Goal: Information Seeking & Learning: Learn about a topic

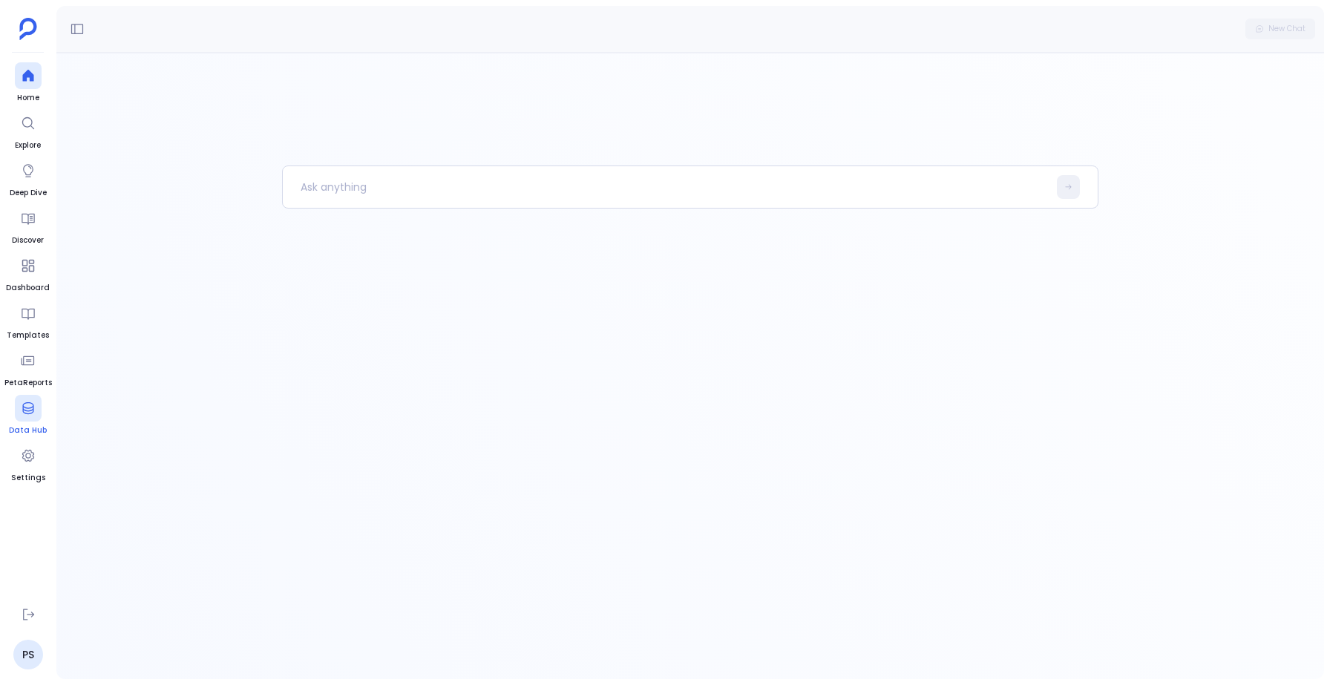
click at [19, 417] on div at bounding box center [28, 408] width 27 height 27
click at [21, 410] on icon at bounding box center [28, 408] width 15 height 15
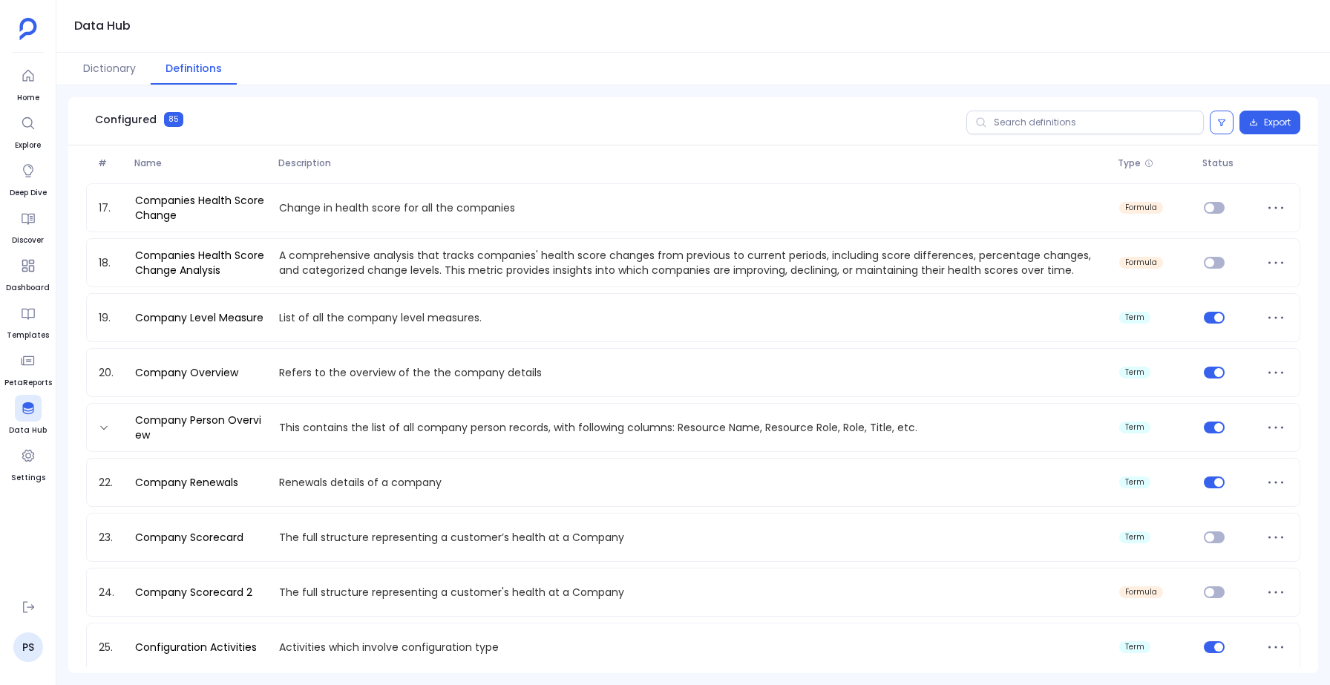
scroll to position [943, 0]
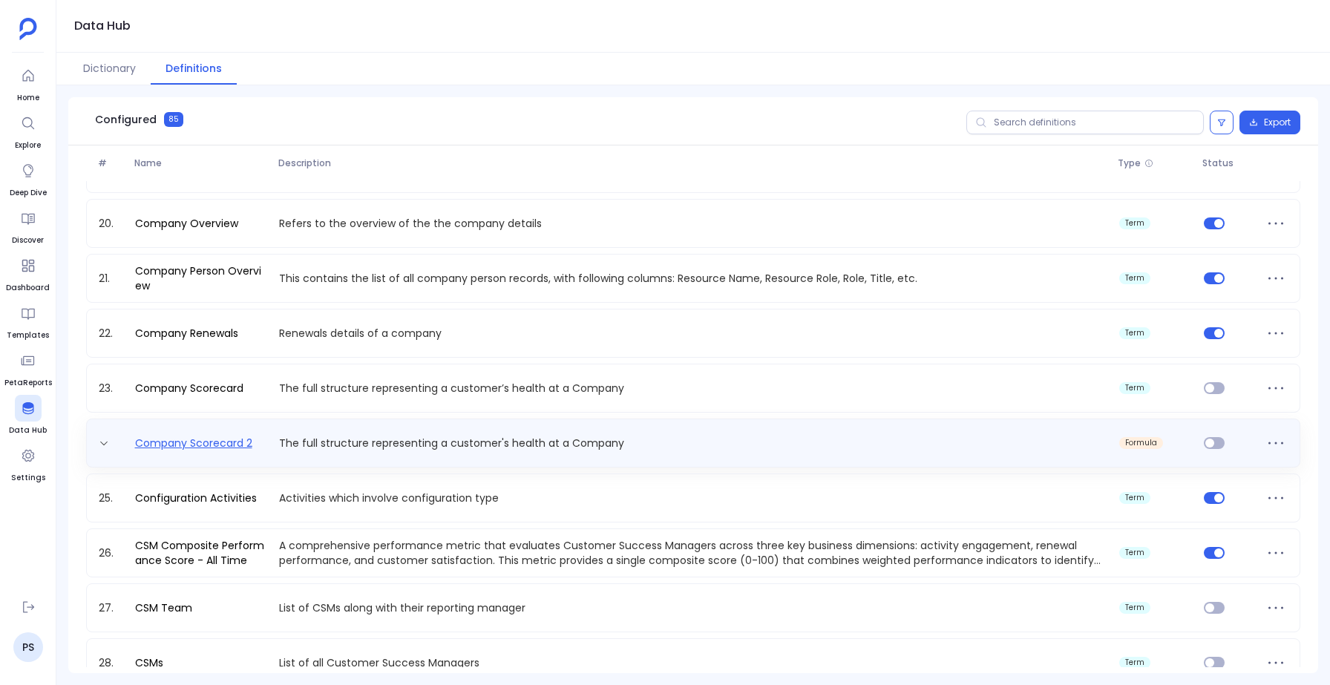
click at [216, 439] on link "Company Scorecard 2" at bounding box center [193, 443] width 129 height 15
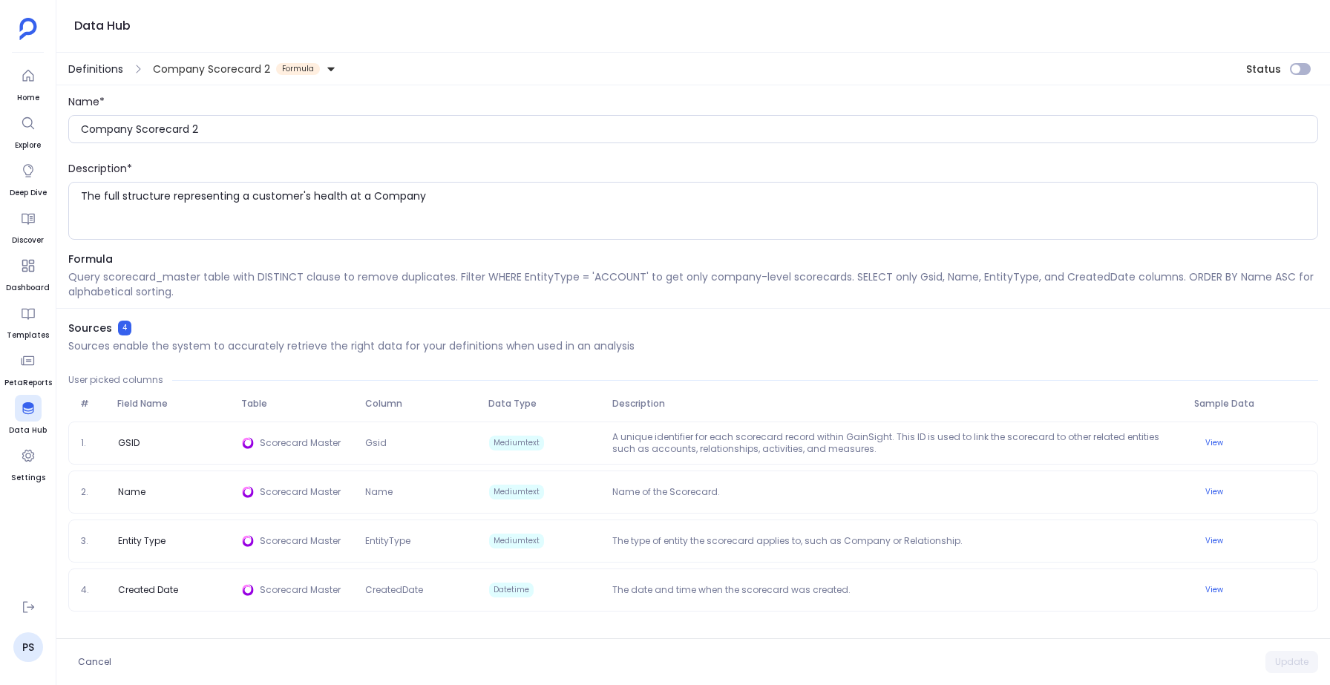
click at [81, 71] on span "Definitions" at bounding box center [95, 69] width 55 height 15
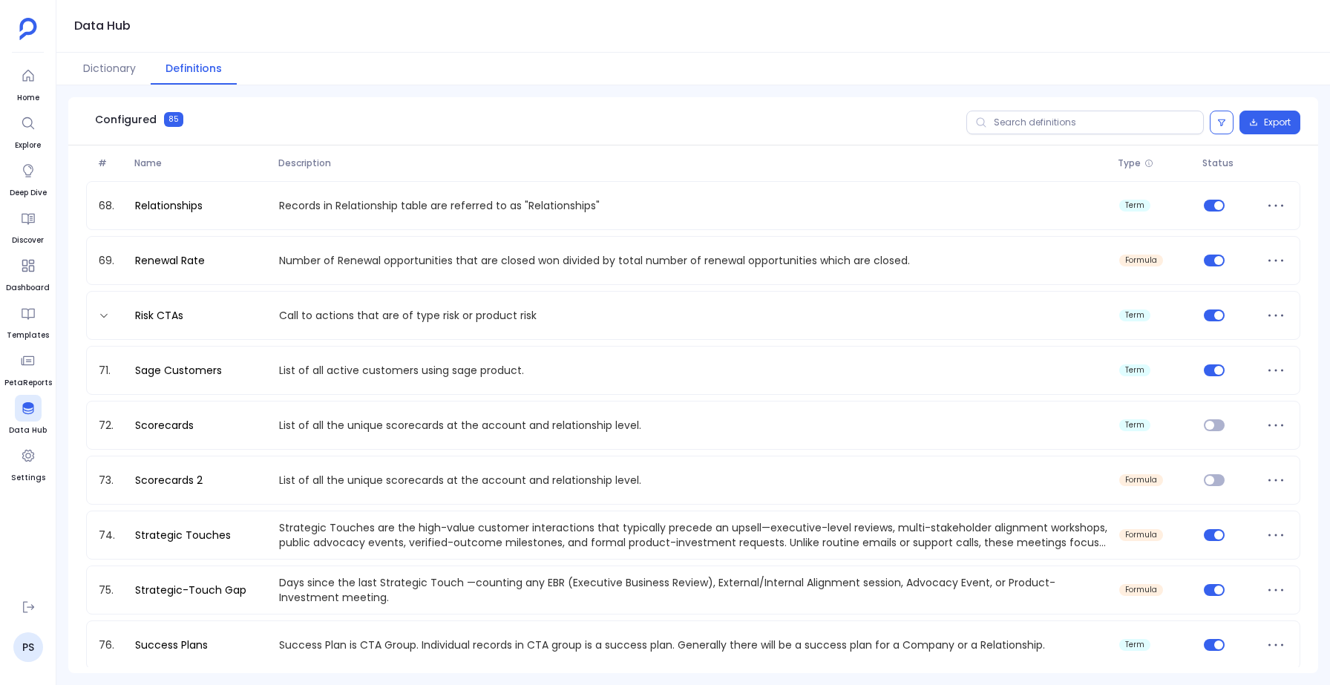
scroll to position [3319, 0]
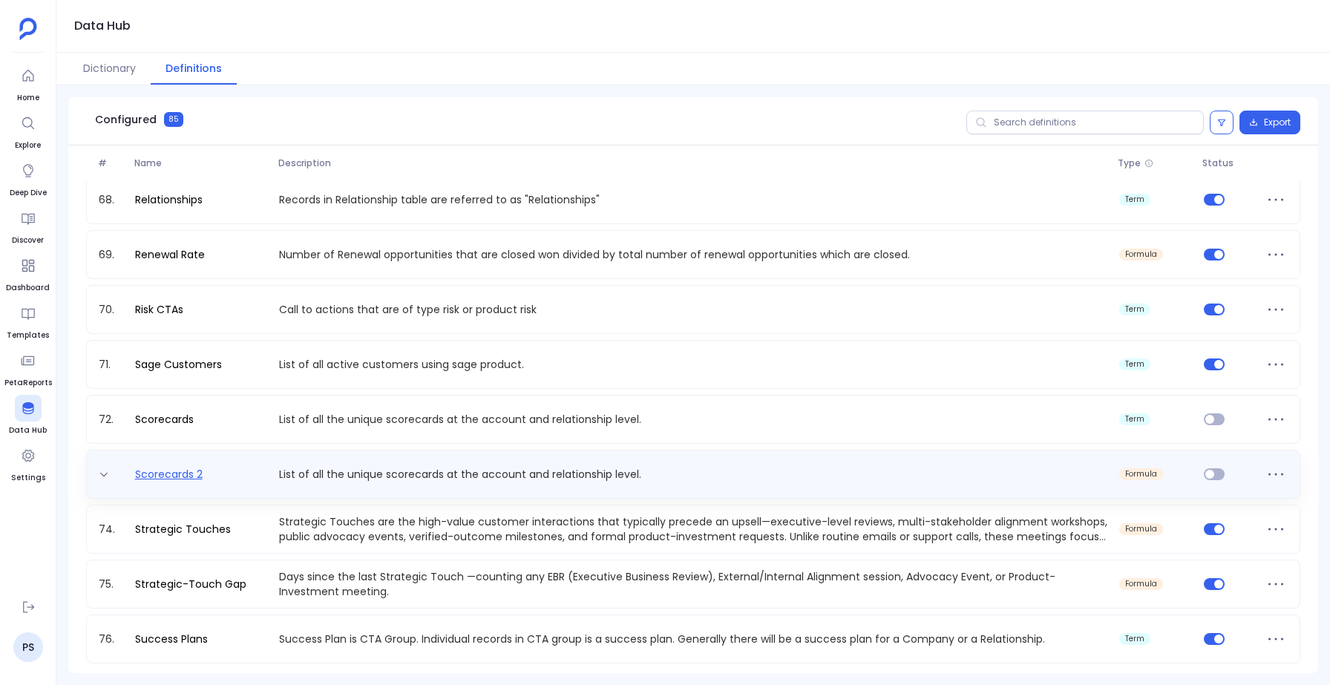
click at [172, 480] on link "Scorecards 2" at bounding box center [168, 474] width 79 height 15
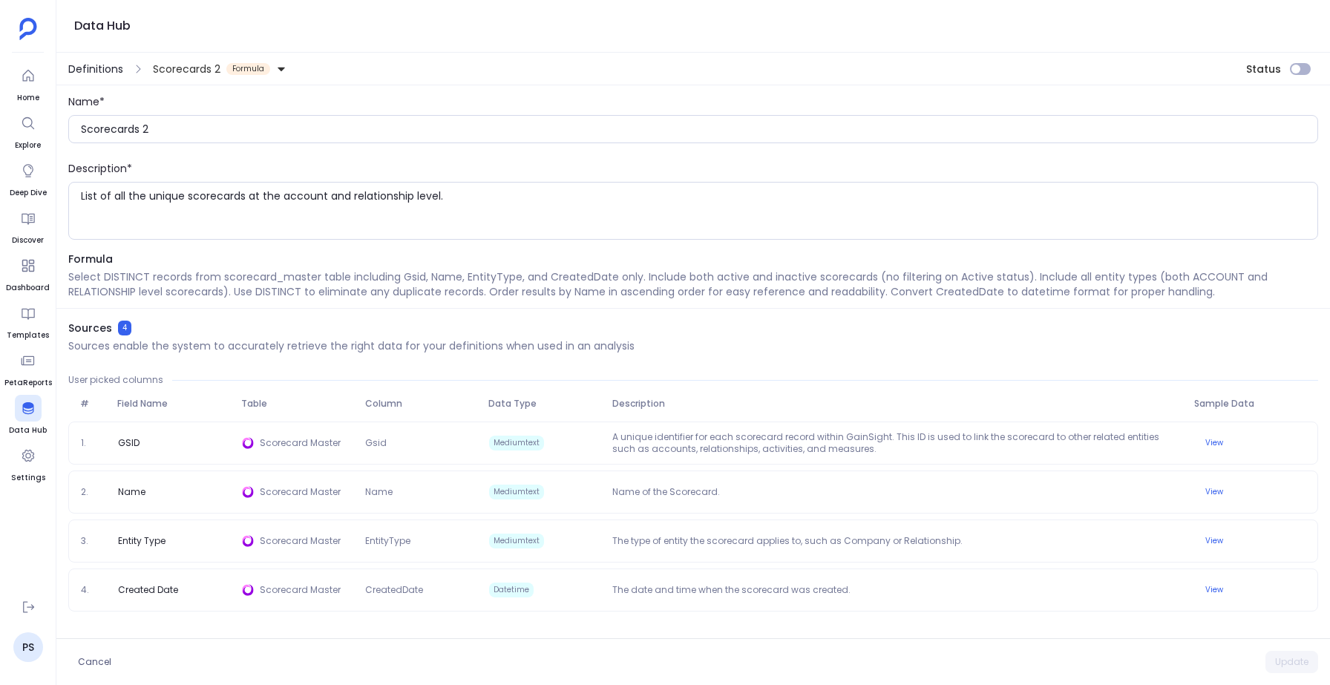
click at [90, 62] on span "Definitions" at bounding box center [95, 69] width 55 height 15
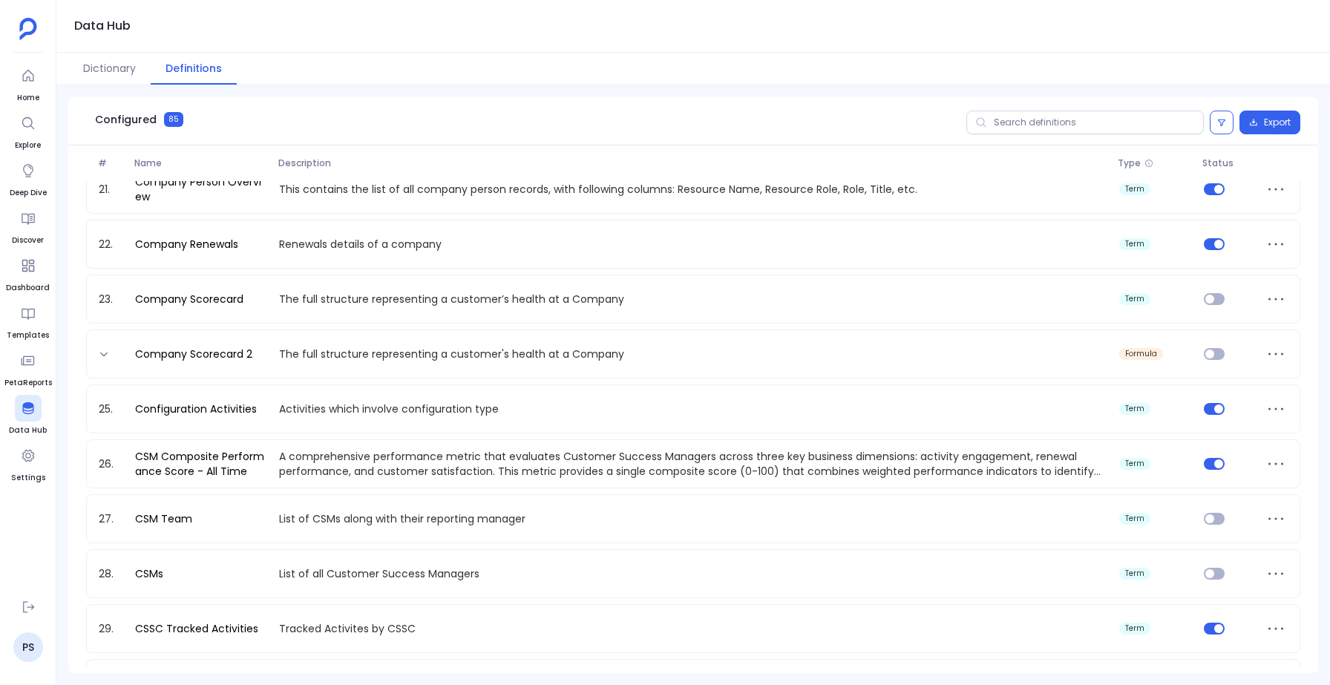
scroll to position [1031, 0]
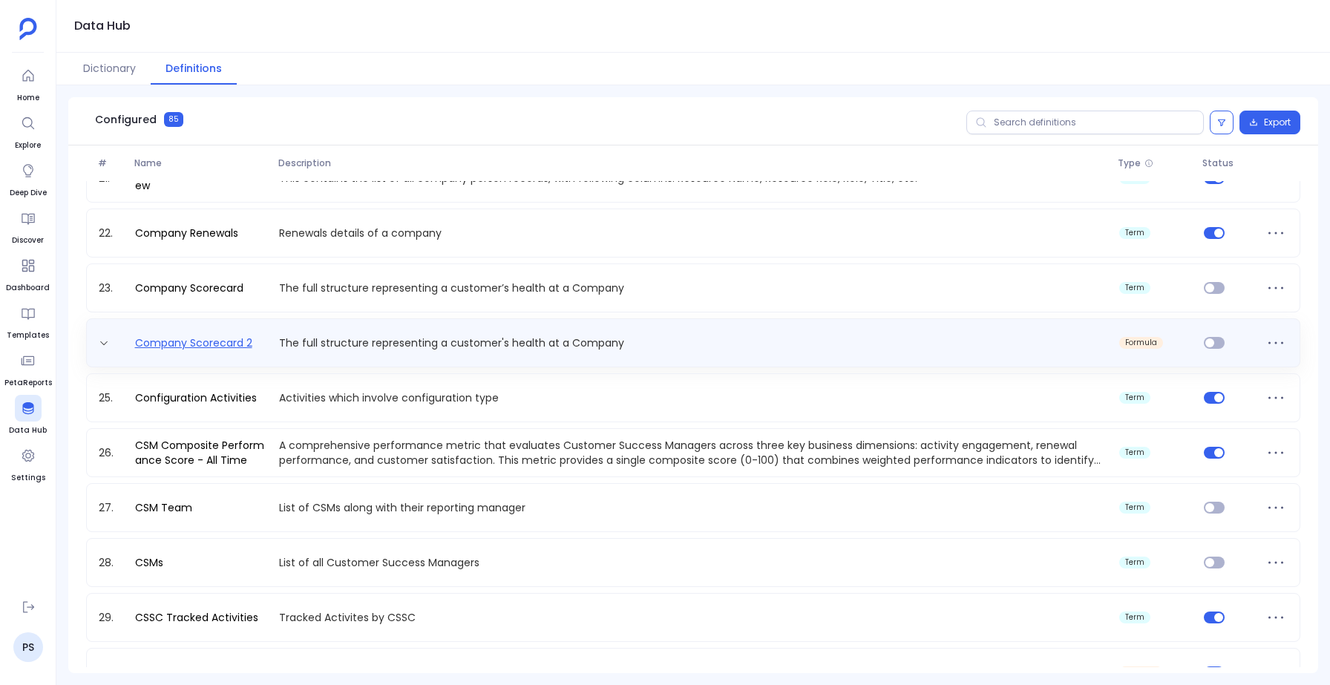
click at [204, 347] on link "Company Scorecard 2" at bounding box center [193, 343] width 129 height 15
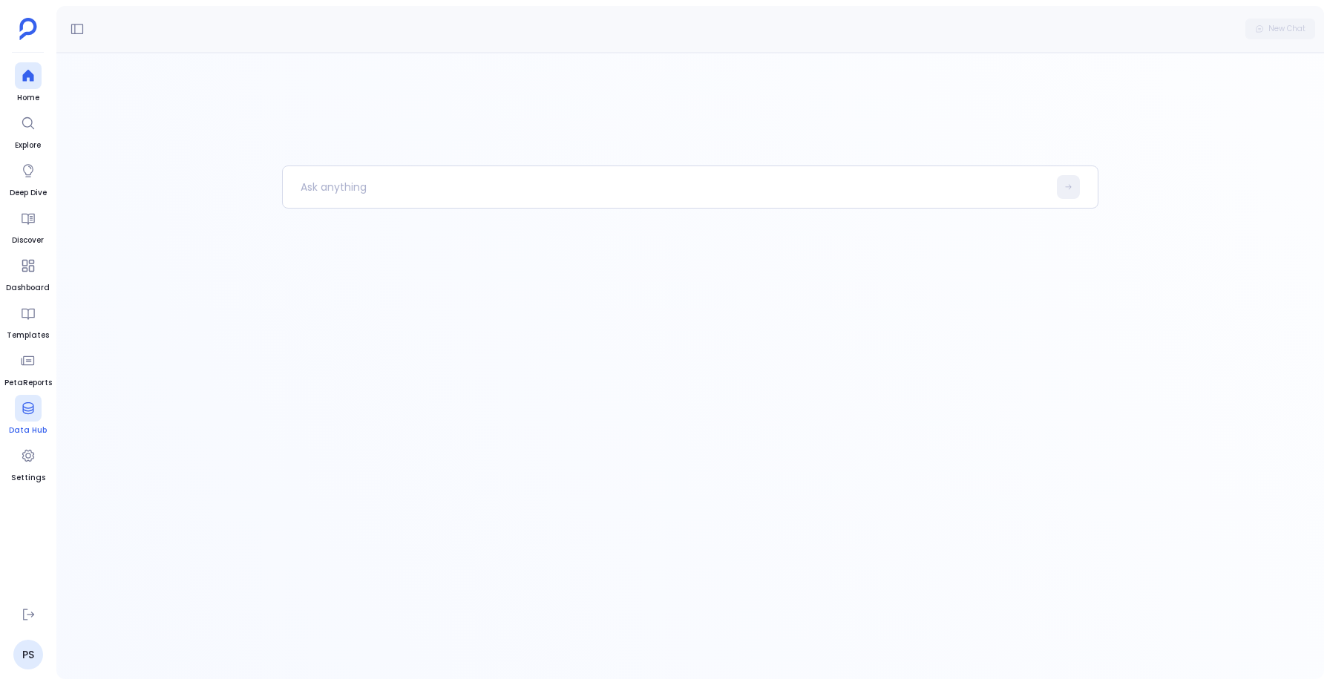
click at [30, 405] on icon at bounding box center [28, 408] width 15 height 15
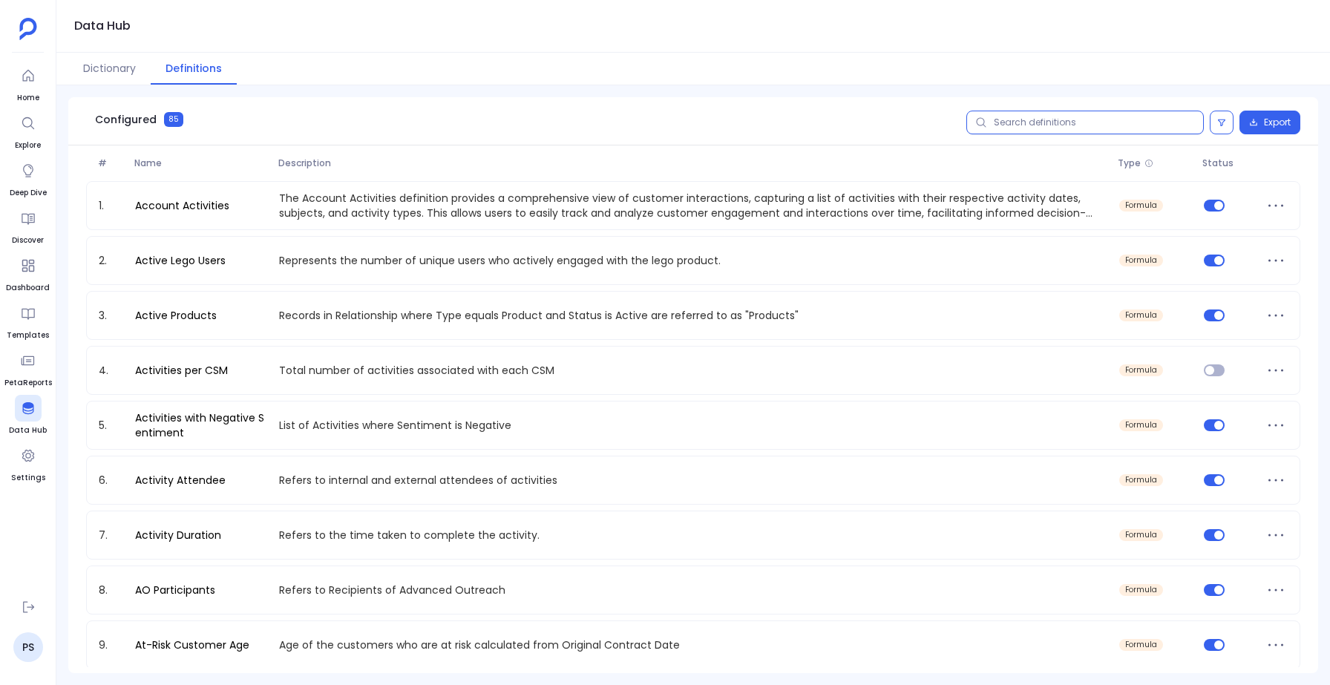
click at [1039, 116] on input "text" at bounding box center [1086, 123] width 238 height 24
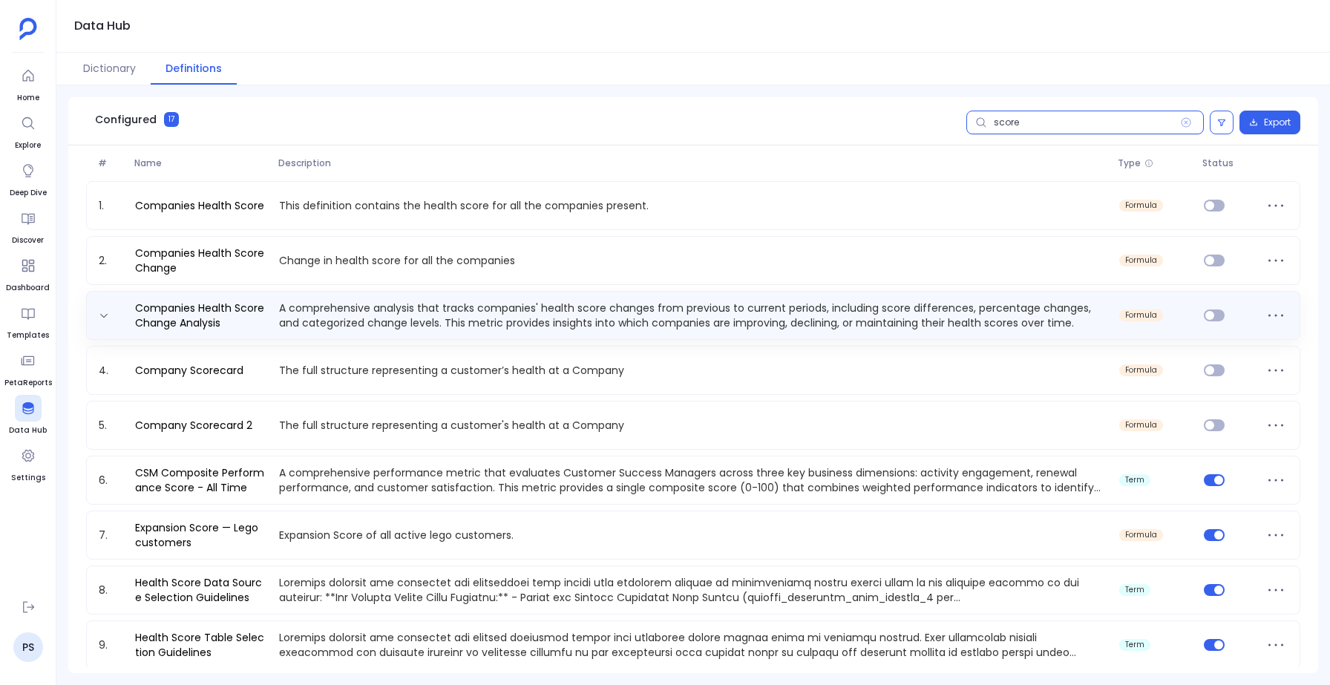
type input "score"
click at [292, 327] on p "A comprehensive analysis that tracks companies' health score changes from previ…" at bounding box center [693, 316] width 841 height 30
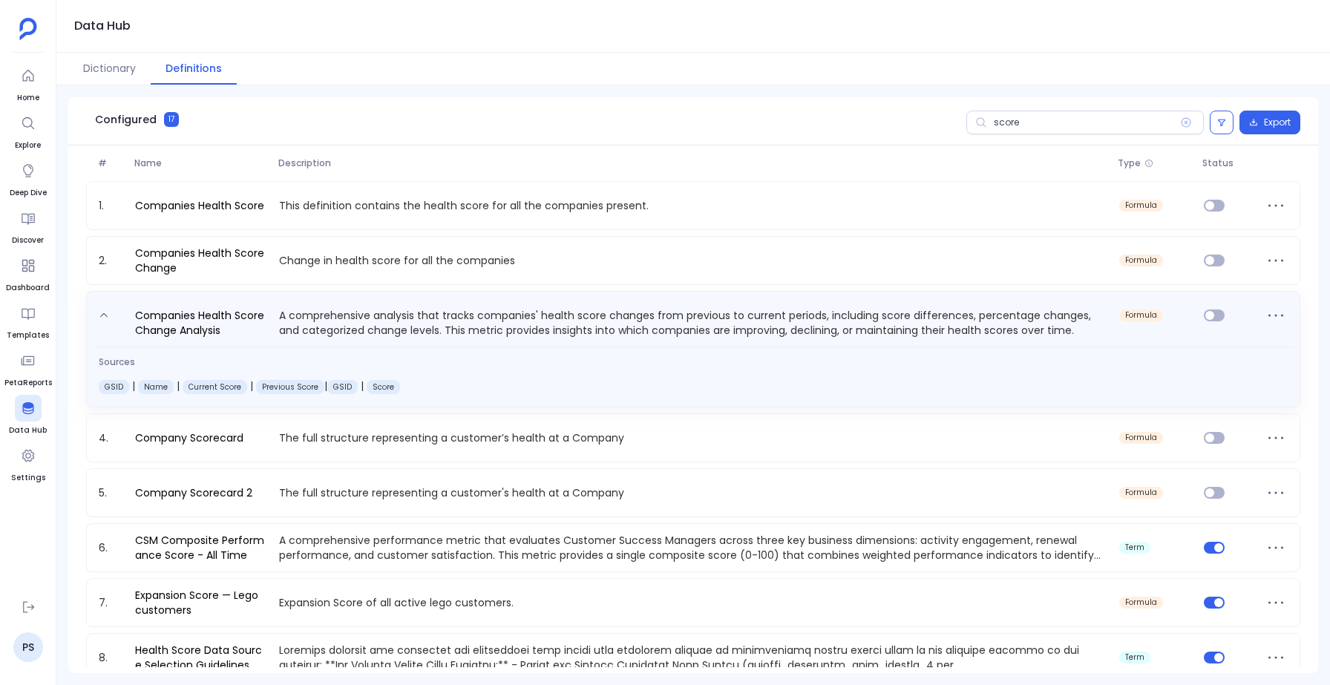
scroll to position [50, 0]
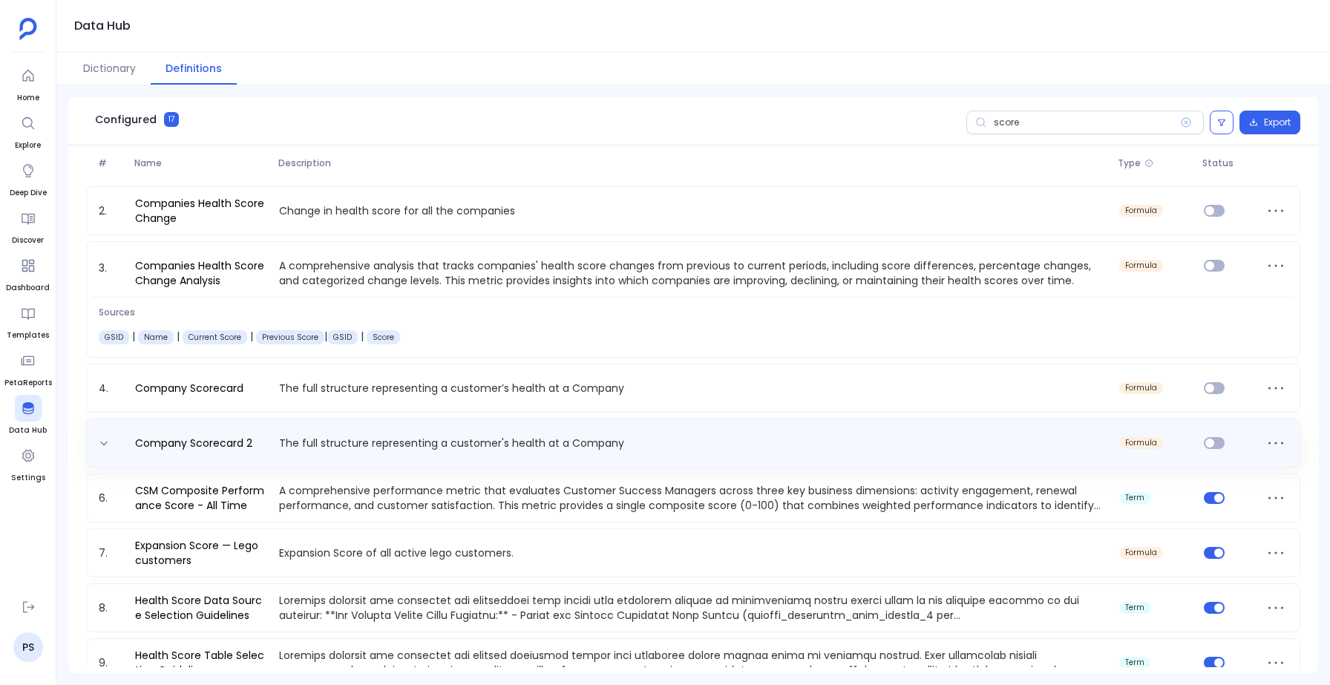
click at [512, 444] on p "The full structure representing a customer's health at a Company" at bounding box center [693, 443] width 841 height 15
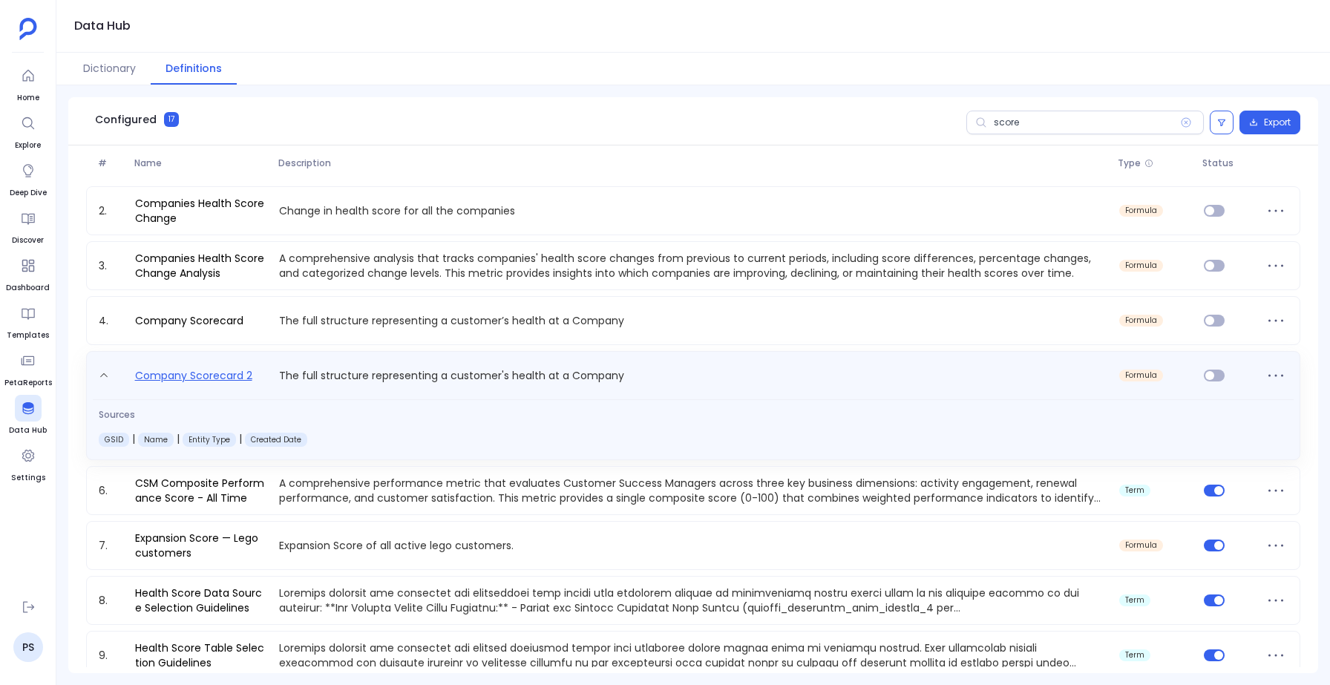
click at [181, 378] on link "Company Scorecard 2" at bounding box center [193, 379] width 129 height 24
